Goal: Task Accomplishment & Management: Manage account settings

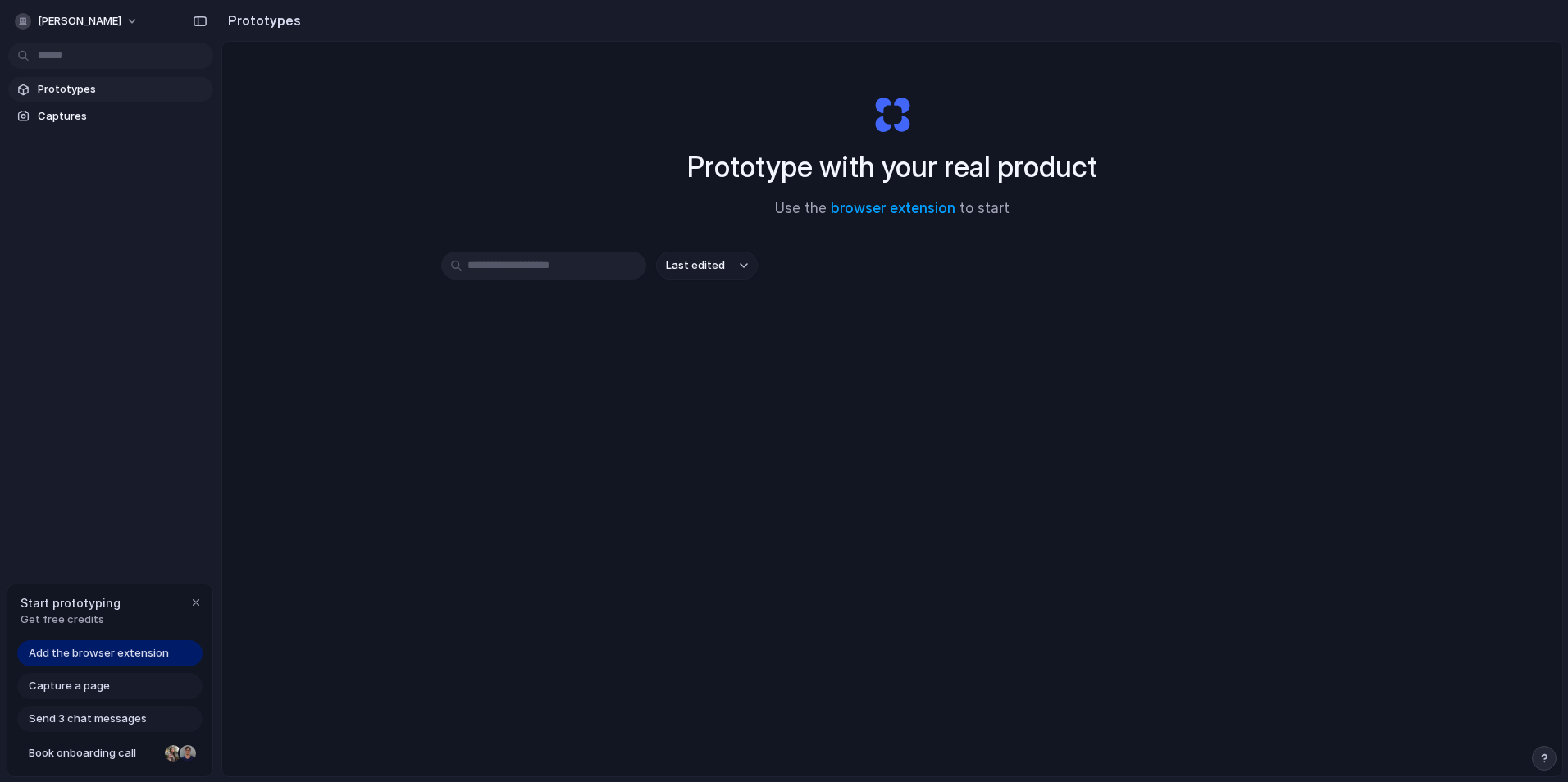
click at [75, 621] on span "Get free credits" at bounding box center [70, 620] width 100 height 16
click at [71, 613] on span "Get free credits" at bounding box center [70, 620] width 100 height 16
click at [503, 260] on input "text" at bounding box center [543, 265] width 205 height 28
click at [77, 105] on link "Captures" at bounding box center [110, 116] width 205 height 25
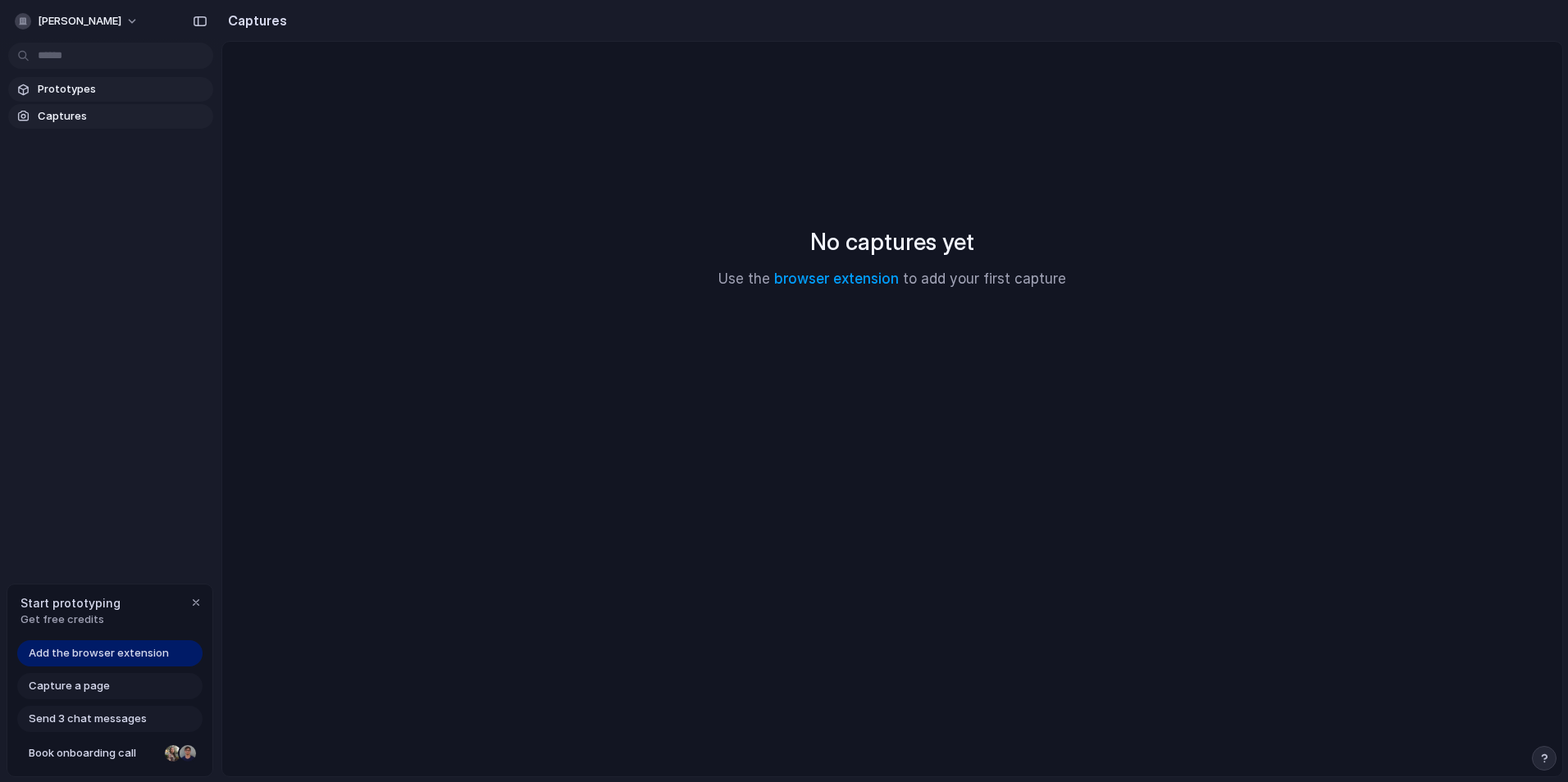
click at [83, 88] on span "Prototypes" at bounding box center [122, 89] width 169 height 16
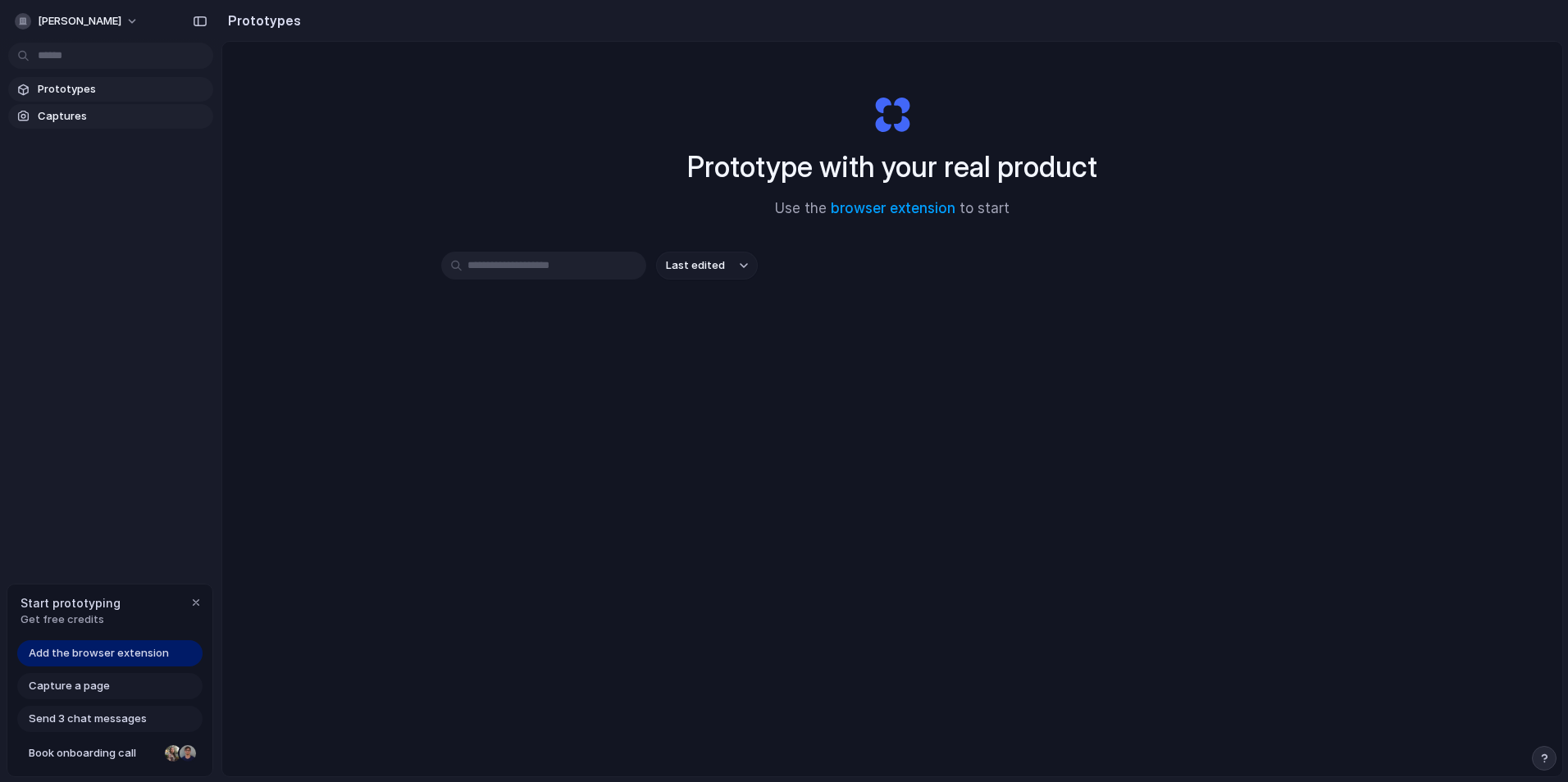
click at [76, 110] on span "Captures" at bounding box center [122, 116] width 169 height 16
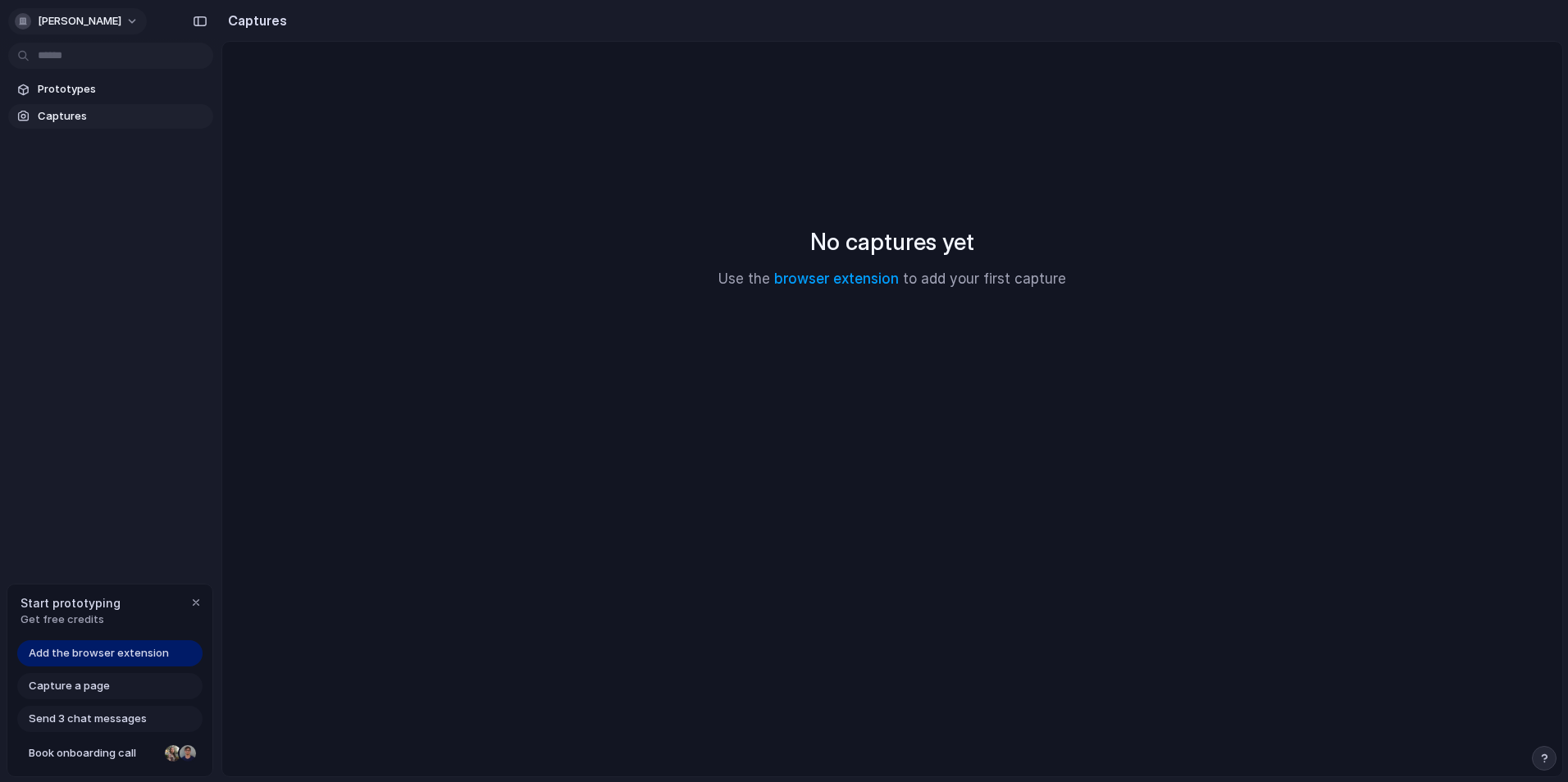
click at [61, 9] on div "[PERSON_NAME]" at bounding box center [80, 21] width 132 height 26
click at [64, 24] on span "[PERSON_NAME]" at bounding box center [79, 21] width 84 height 16
click at [104, 59] on li "Settings" at bounding box center [80, 58] width 136 height 26
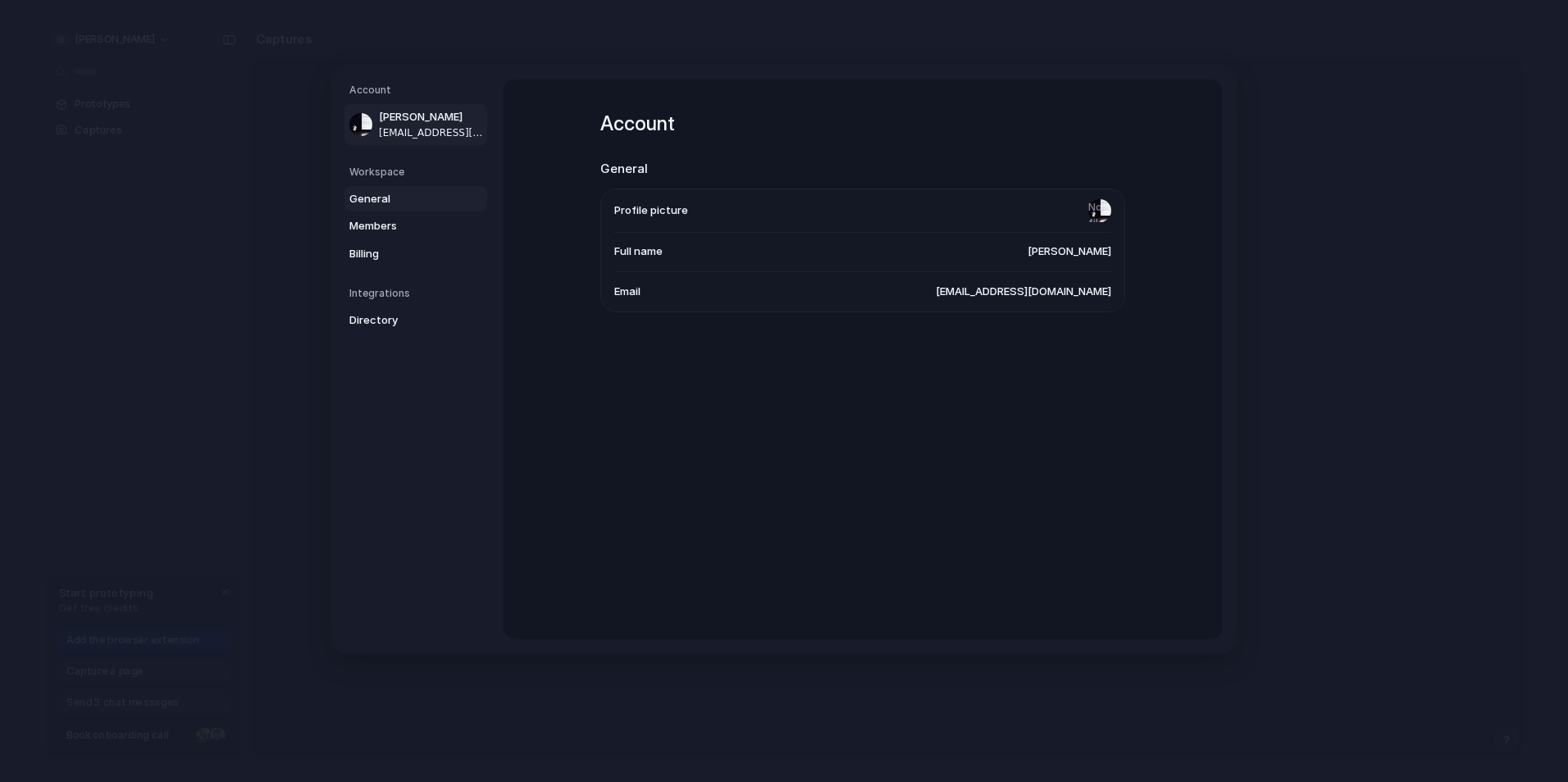
click at [369, 189] on link "General" at bounding box center [416, 199] width 143 height 26
click at [404, 233] on span "Members" at bounding box center [402, 226] width 105 height 16
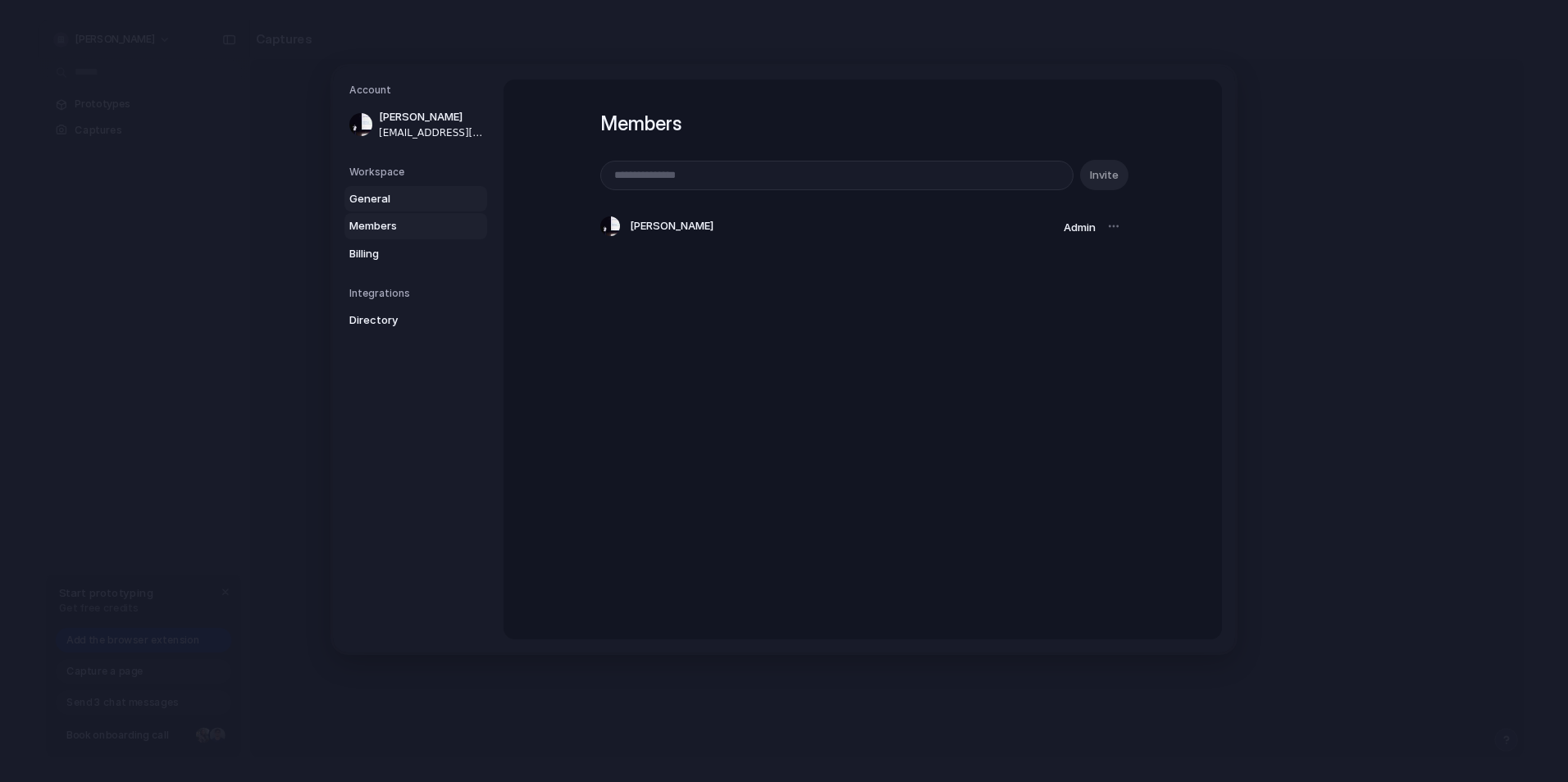
click at [404, 196] on span "General" at bounding box center [402, 199] width 105 height 16
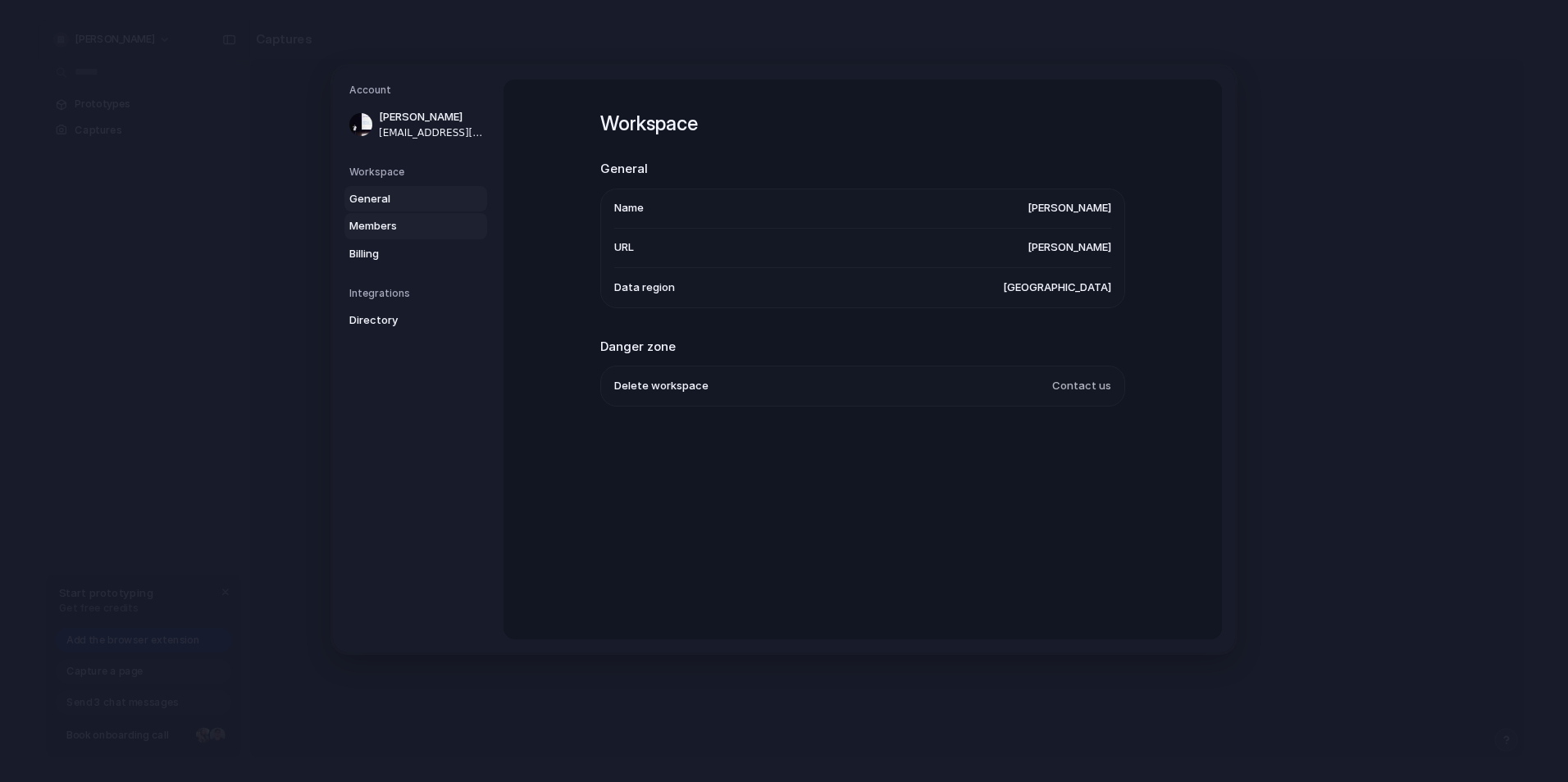
click at [404, 227] on span "Members" at bounding box center [402, 226] width 105 height 16
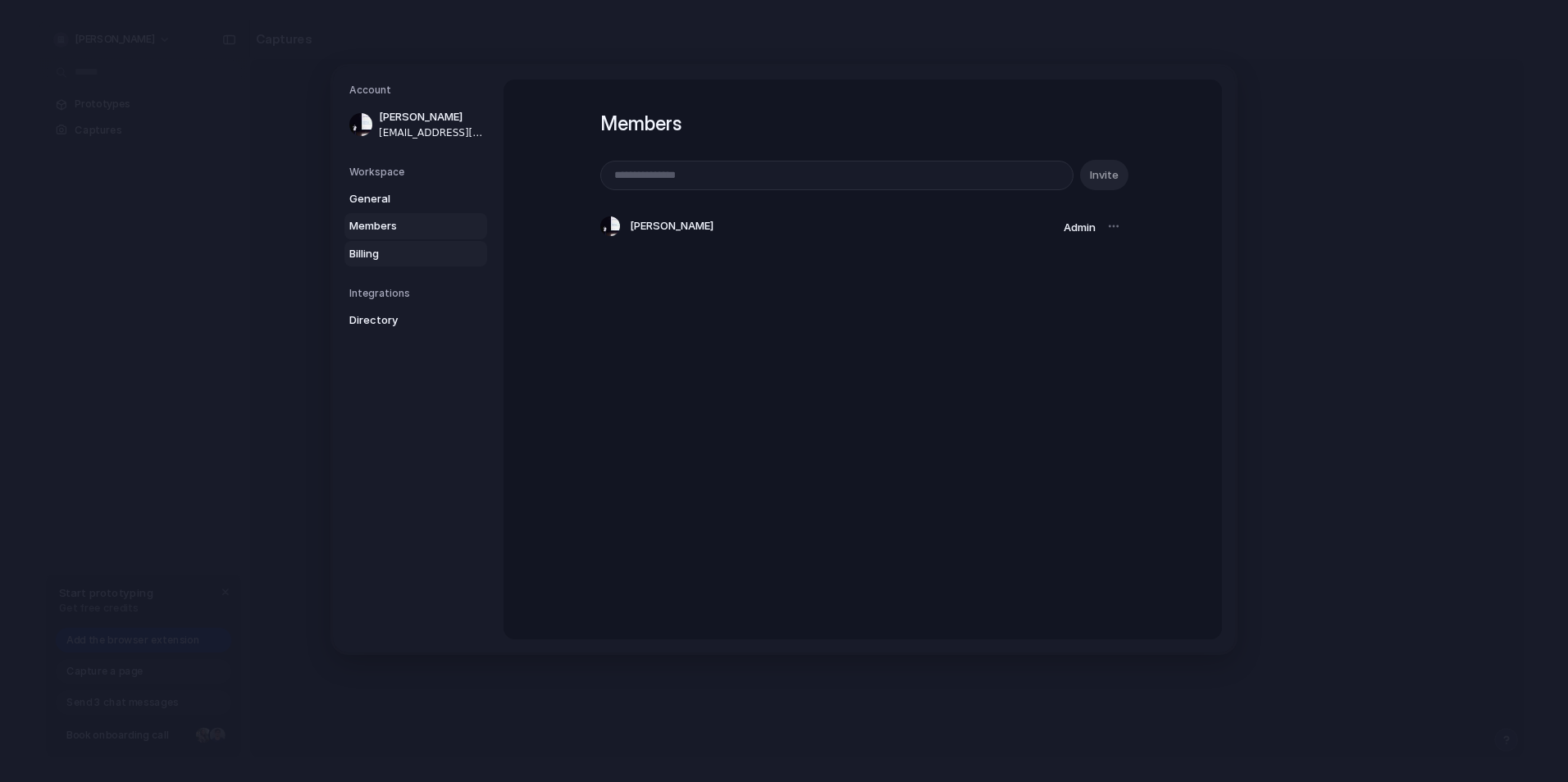
click at [402, 244] on link "Billing" at bounding box center [416, 254] width 143 height 26
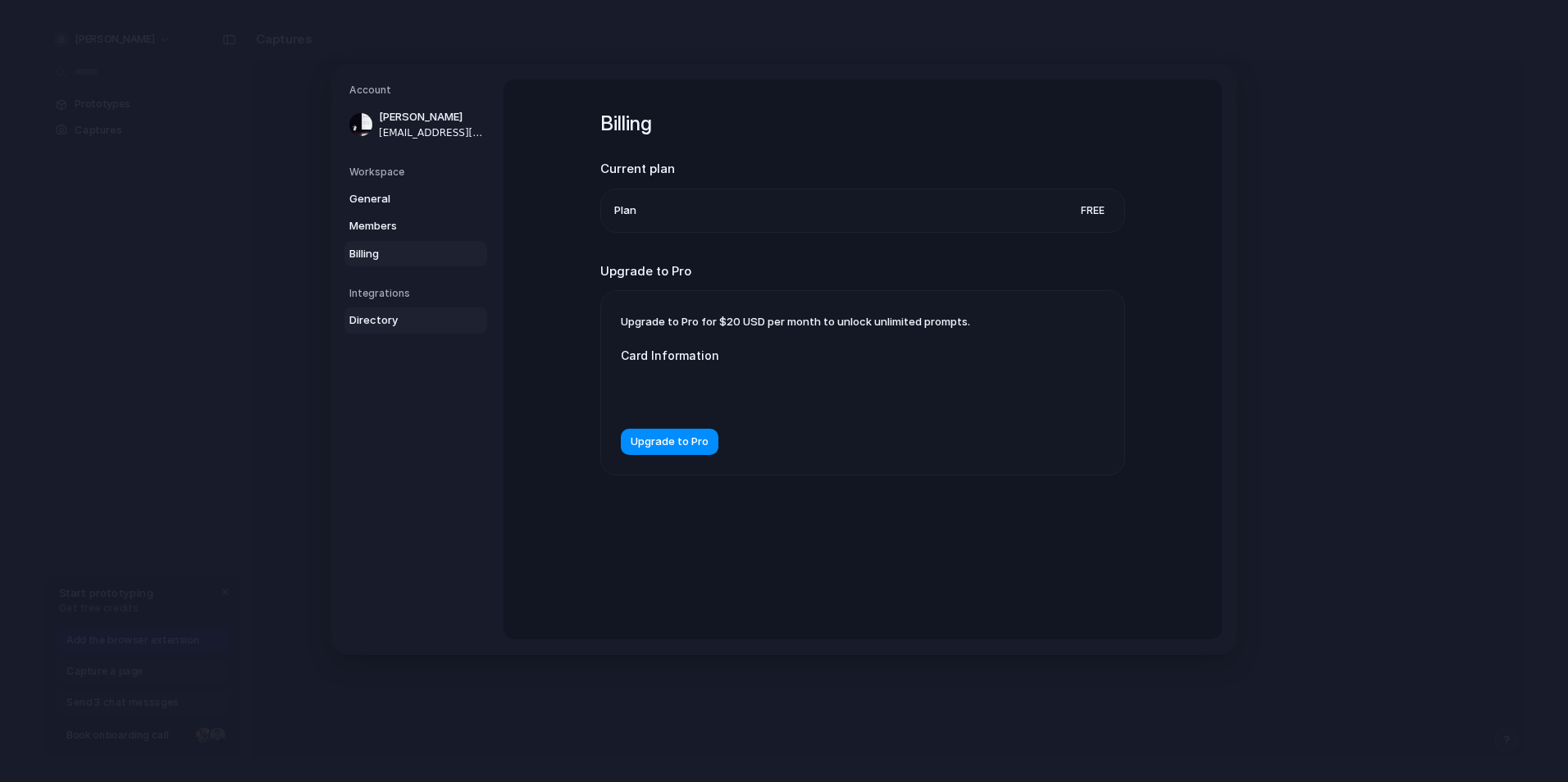
click at [401, 311] on link "Directory" at bounding box center [416, 320] width 143 height 26
